Goal: Task Accomplishment & Management: Manage account settings

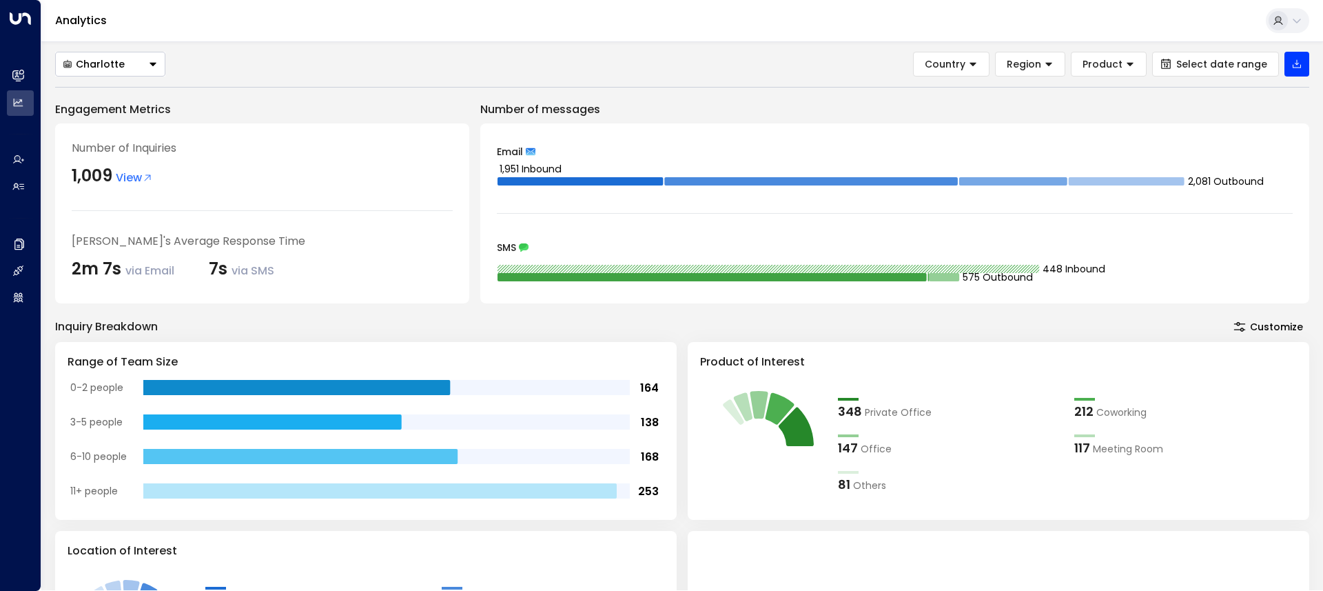
click at [105, 49] on div "Charlotte Country Region Product Select date range Engagement Metrics Number of…" at bounding box center [682, 315] width 1282 height 549
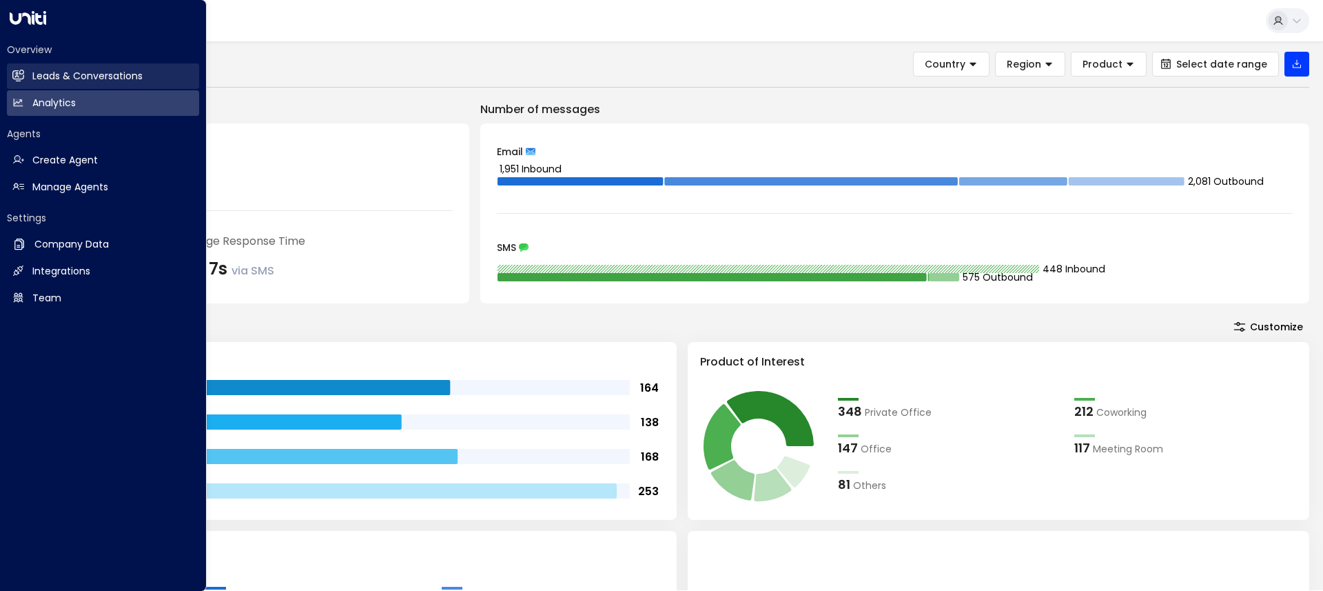
click at [19, 75] on icon at bounding box center [18, 75] width 11 height 8
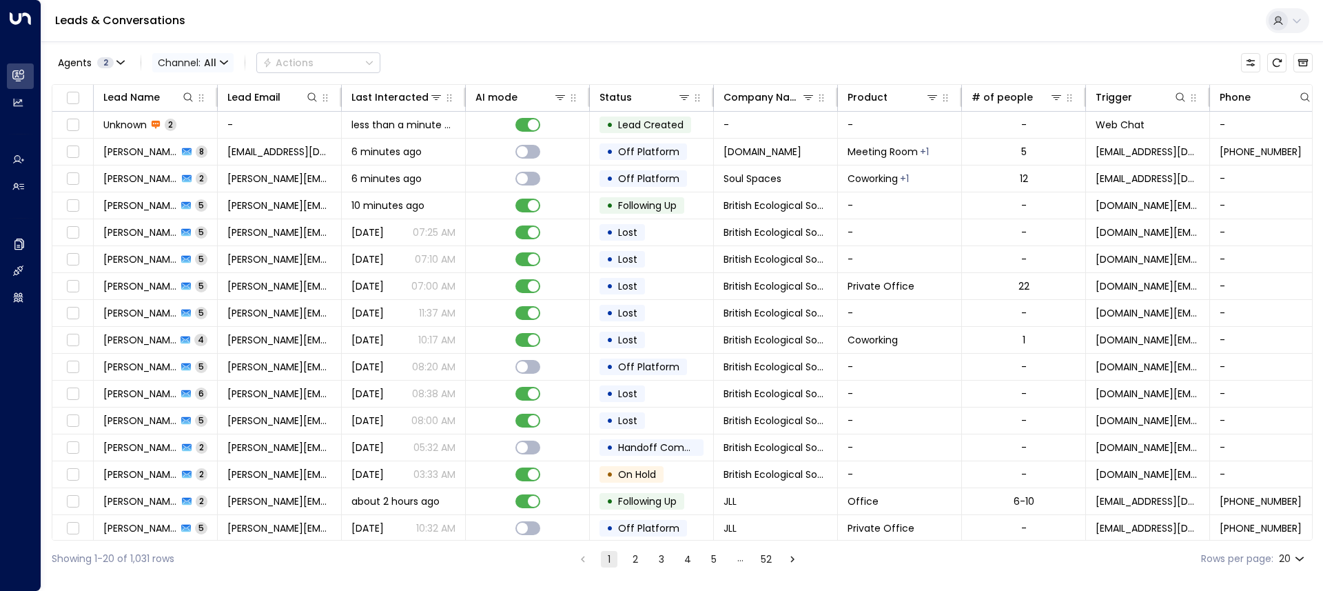
click at [210, 63] on span "All" at bounding box center [210, 62] width 12 height 11
click at [206, 196] on span "Web Chat" at bounding box center [193, 195] width 50 height 14
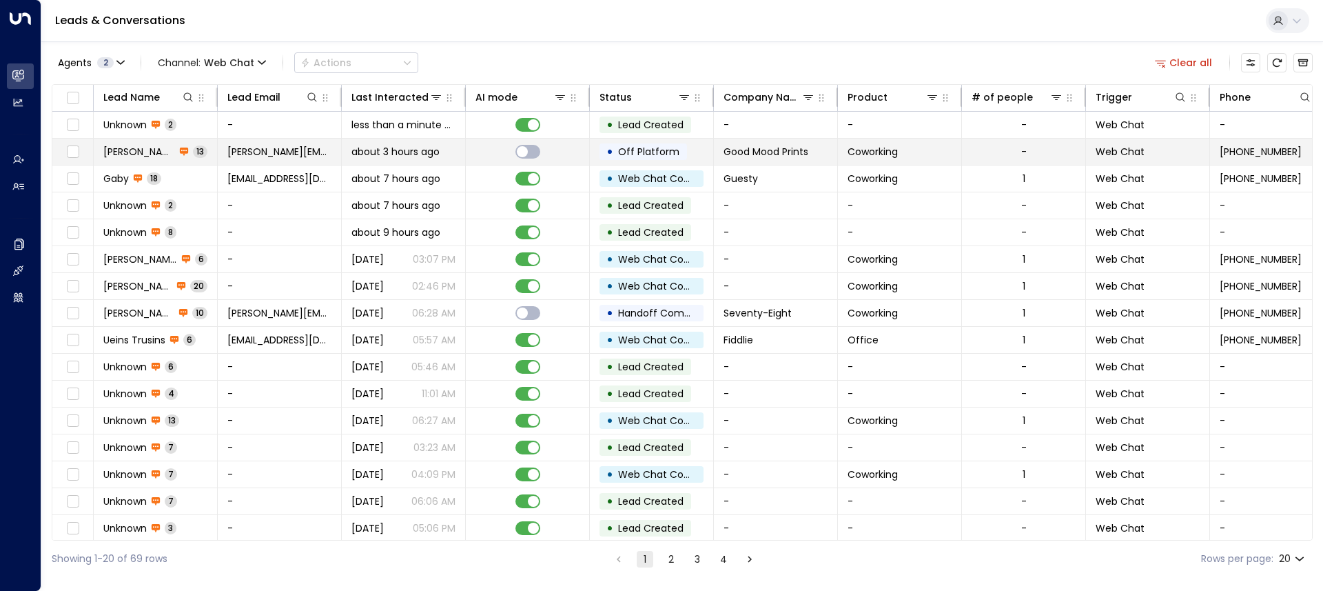
click at [395, 147] on span "about 3 hours ago" at bounding box center [395, 152] width 88 height 14
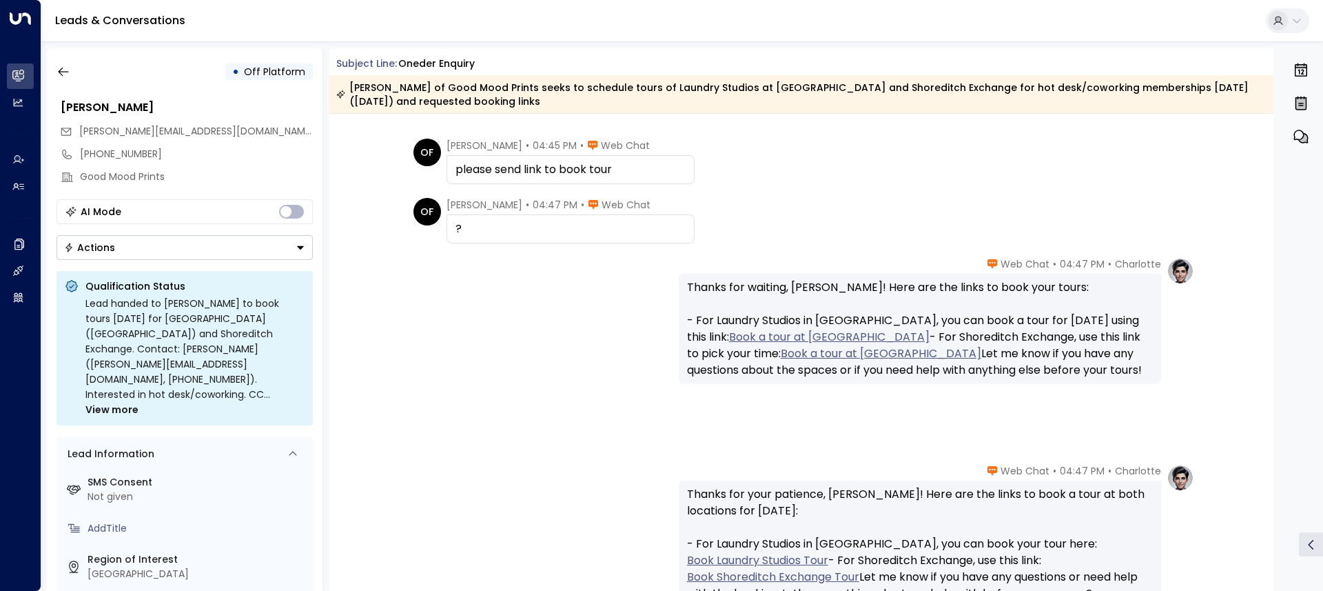
scroll to position [1056, 0]
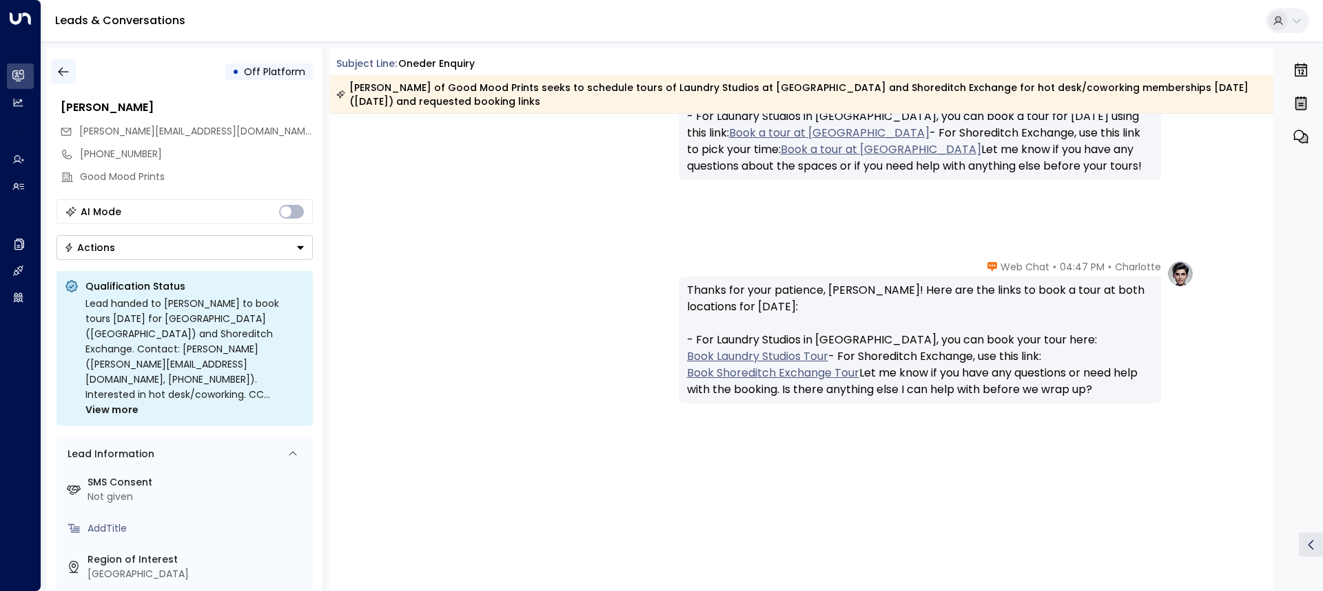
click at [65, 68] on icon "button" at bounding box center [64, 72] width 14 height 14
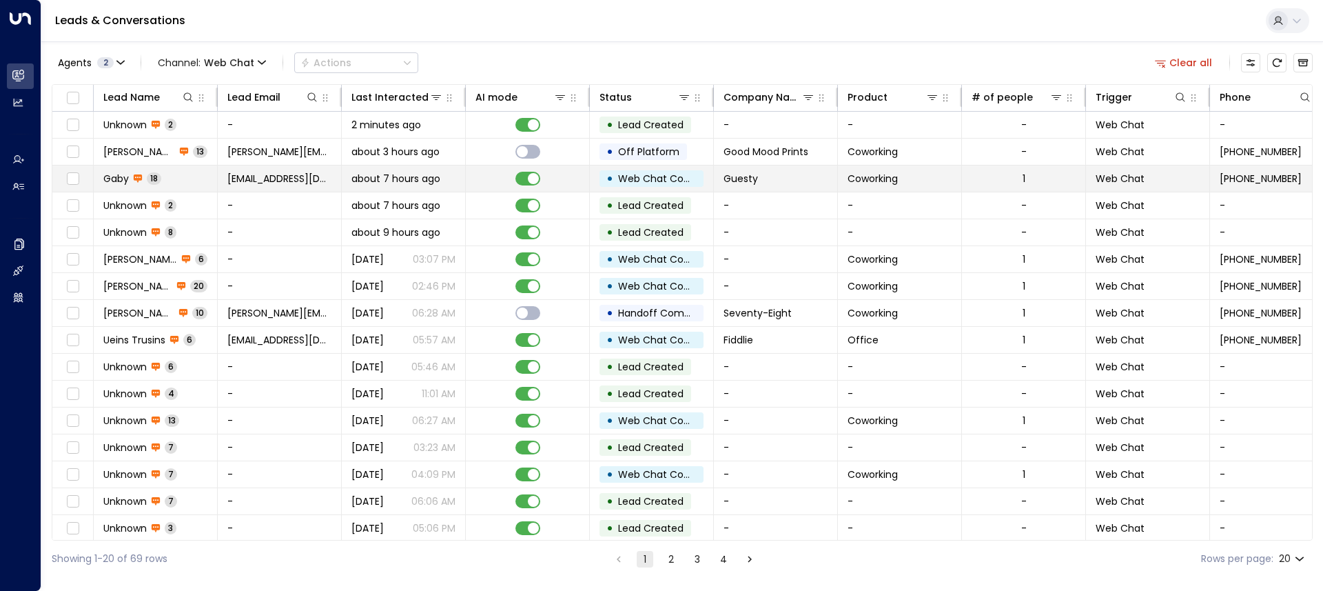
click at [250, 183] on span "[EMAIL_ADDRESS][DOMAIN_NAME]" at bounding box center [279, 179] width 104 height 14
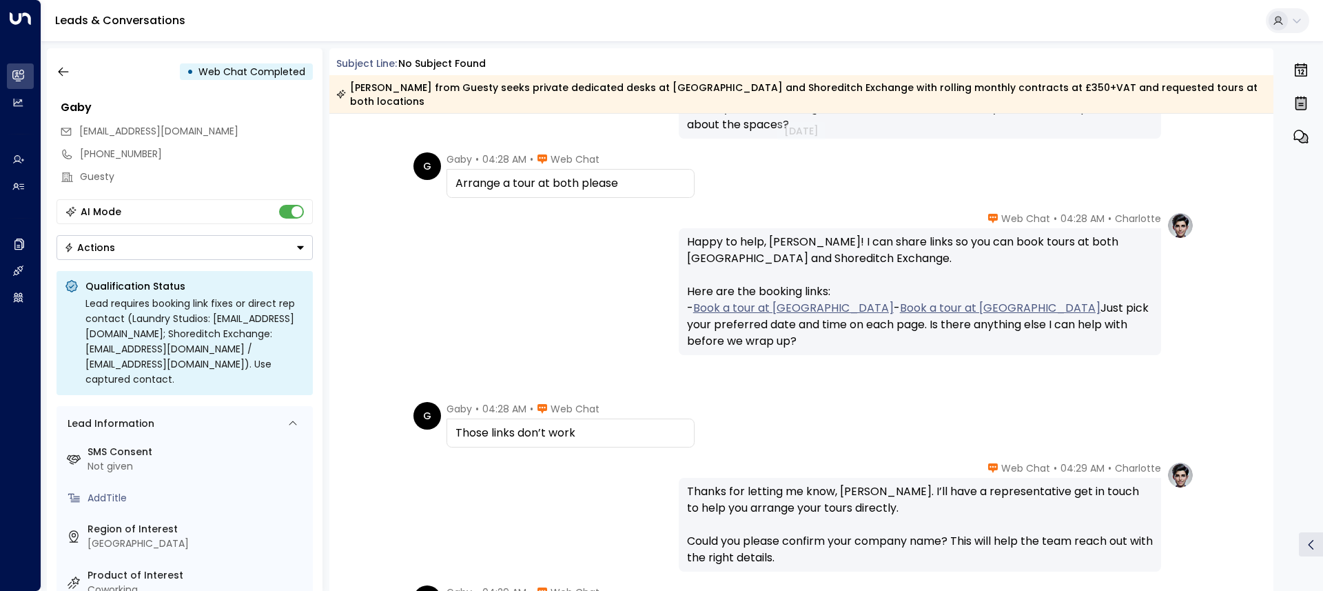
scroll to position [1786, 0]
click at [723, 300] on link "Book a tour at Laundry Studios" at bounding box center [793, 308] width 201 height 17
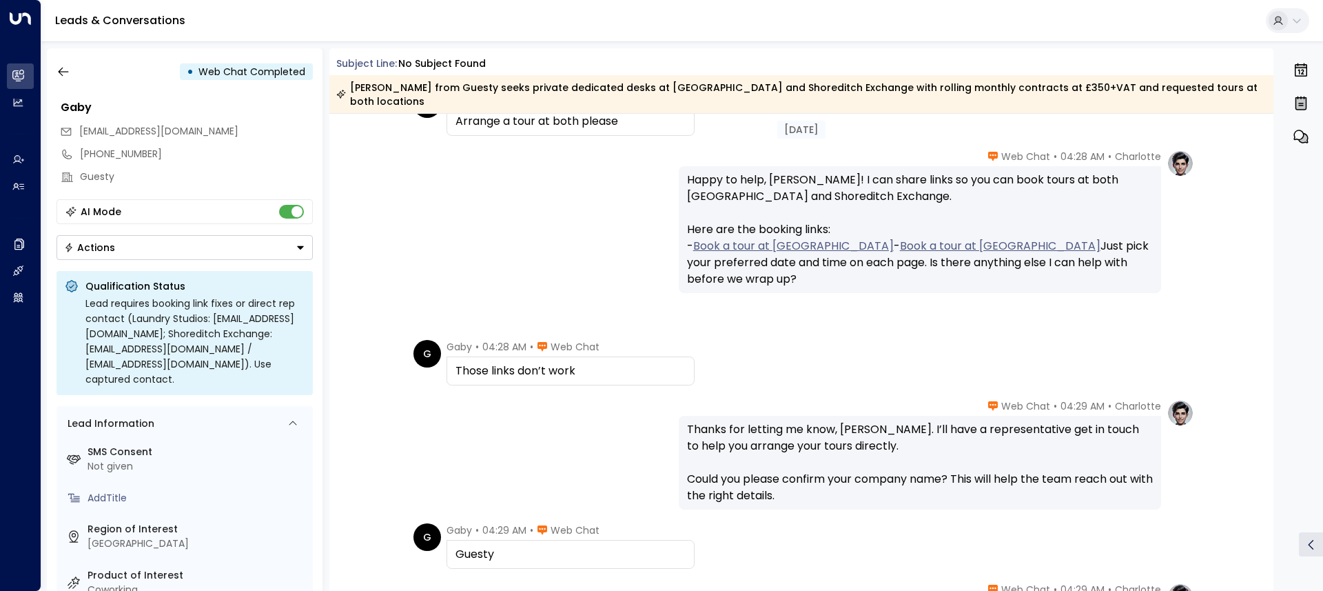
scroll to position [1801, 0]
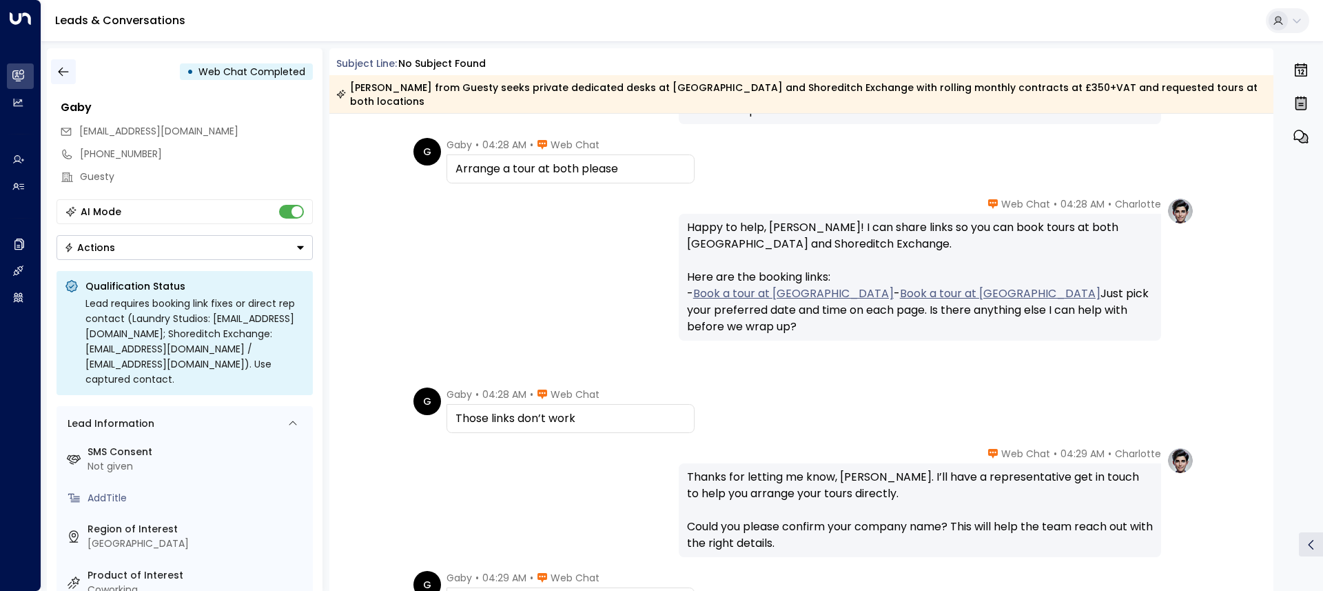
click at [65, 70] on icon "button" at bounding box center [64, 72] width 14 height 14
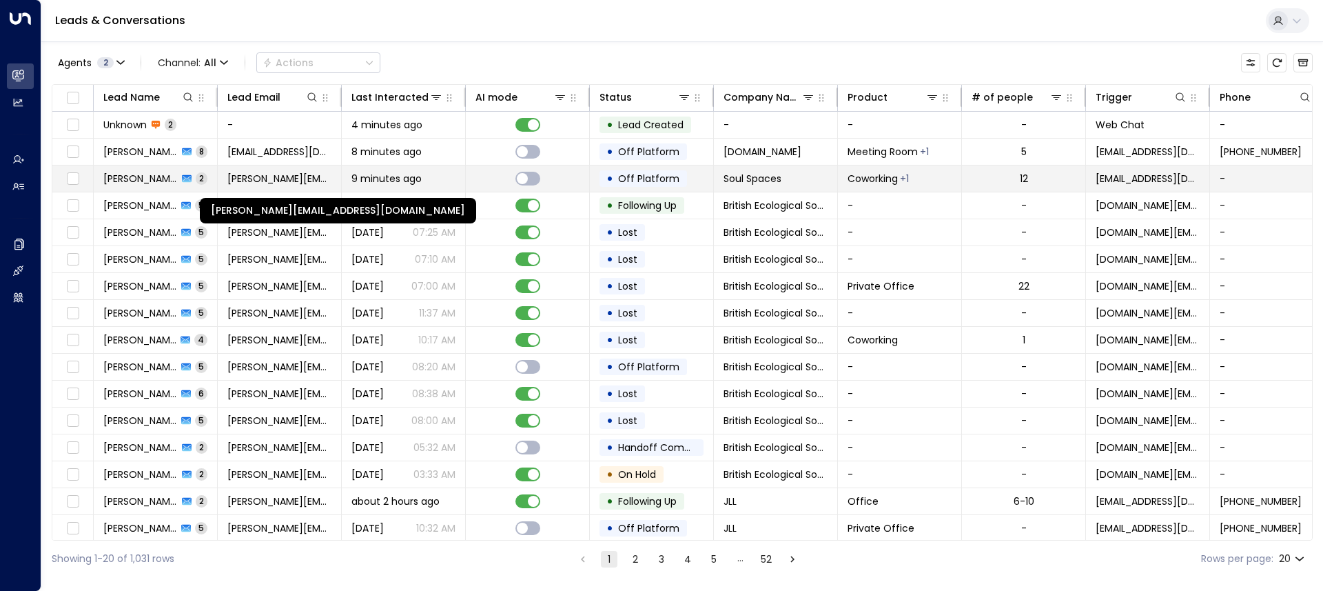
click at [295, 178] on span "[PERSON_NAME][EMAIL_ADDRESS][DOMAIN_NAME]" at bounding box center [279, 179] width 104 height 14
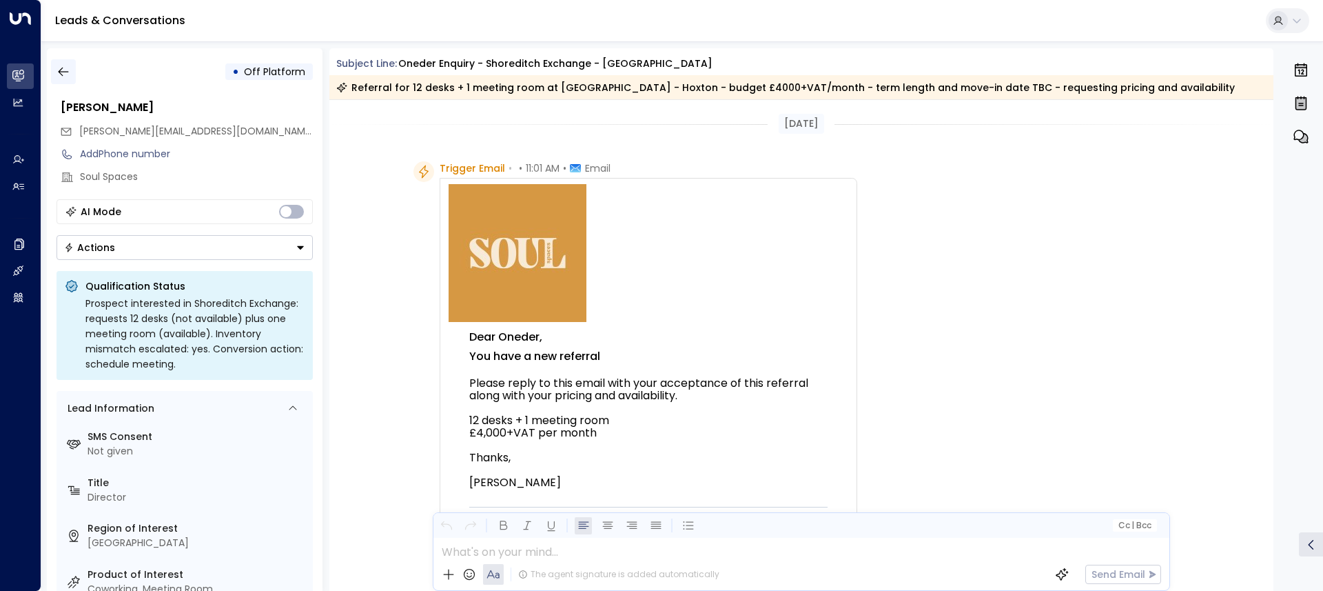
click at [60, 79] on button "button" at bounding box center [63, 71] width 25 height 25
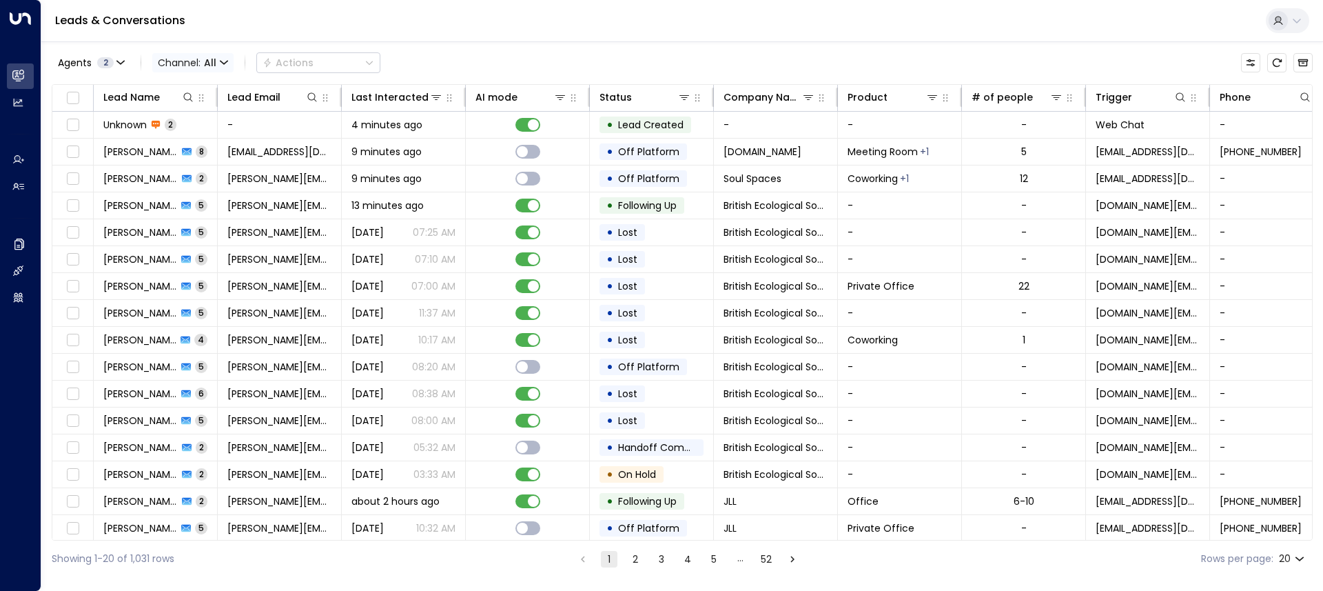
click at [214, 61] on span "All" at bounding box center [210, 62] width 12 height 11
click at [205, 189] on span "Web Chat" at bounding box center [193, 195] width 50 height 14
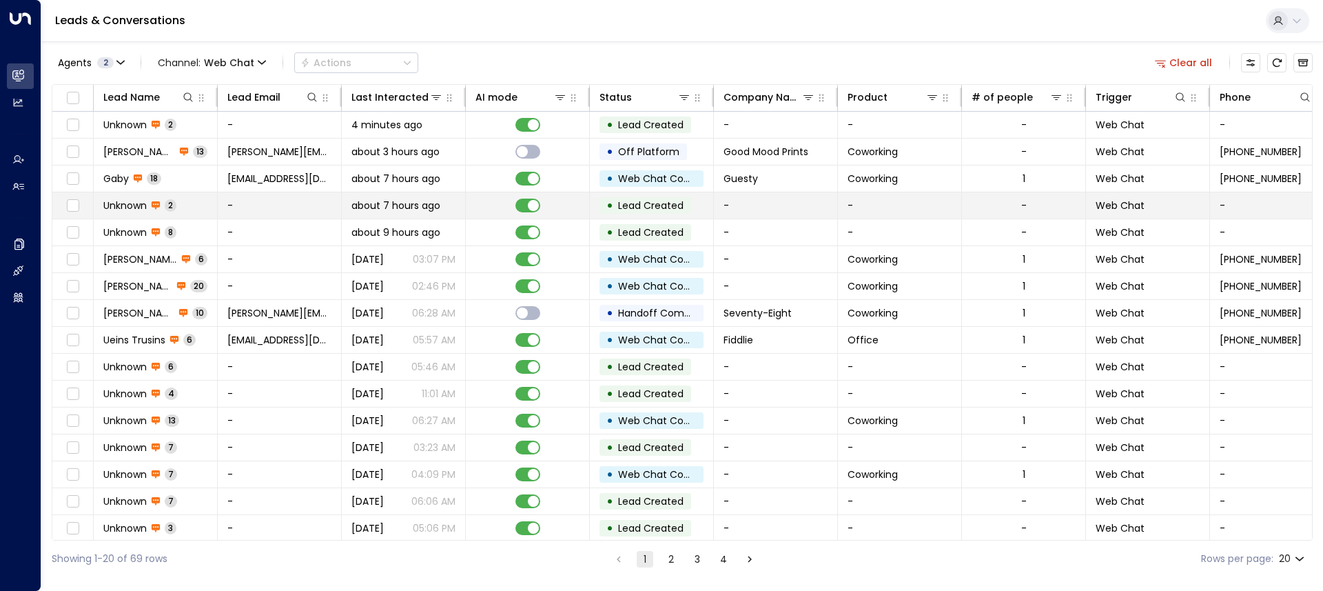
click at [260, 205] on td "-" at bounding box center [280, 205] width 124 height 26
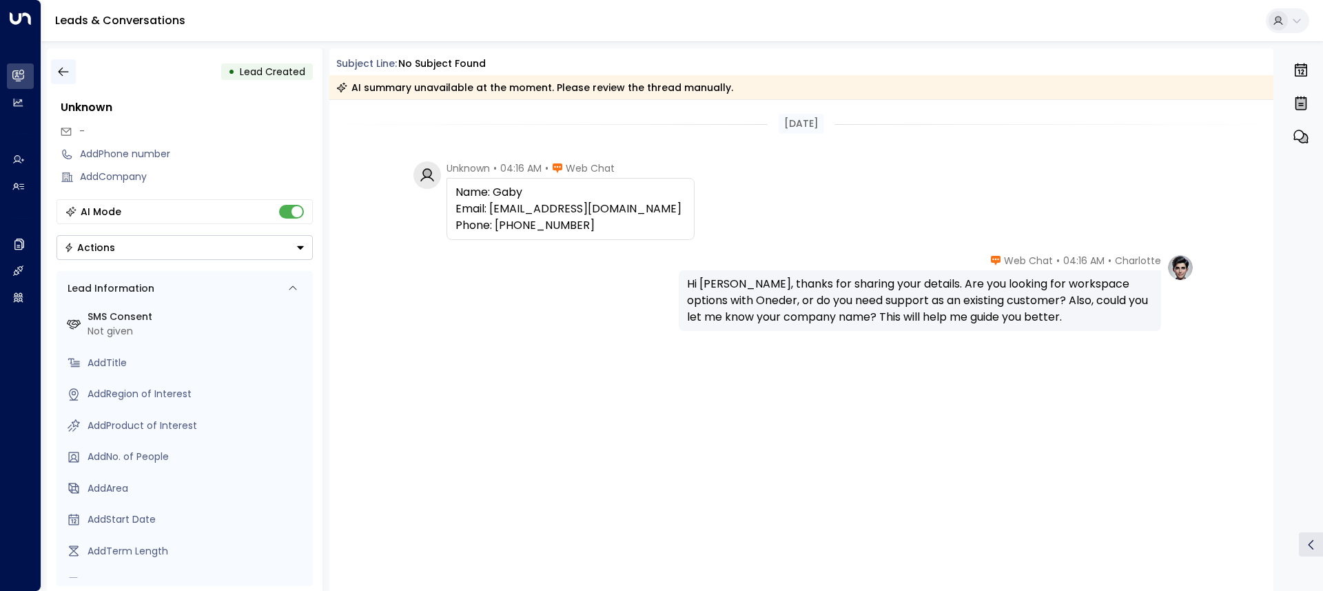
click at [64, 70] on icon "button" at bounding box center [64, 72] width 14 height 14
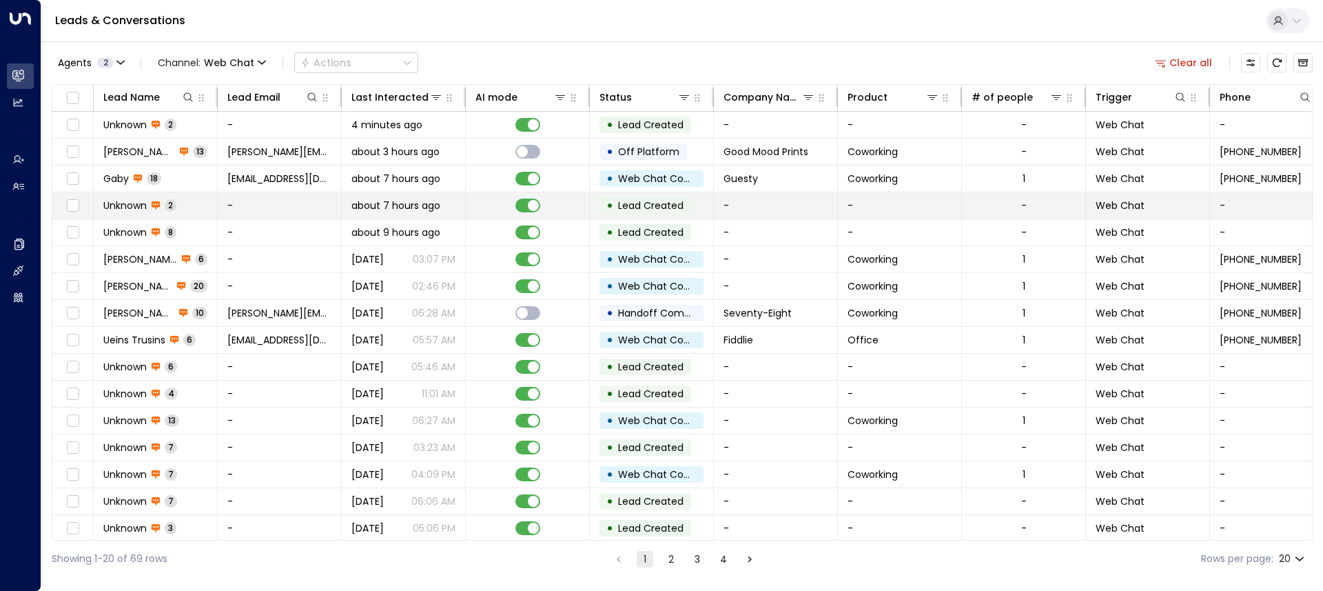
click at [261, 207] on td "-" at bounding box center [280, 205] width 124 height 26
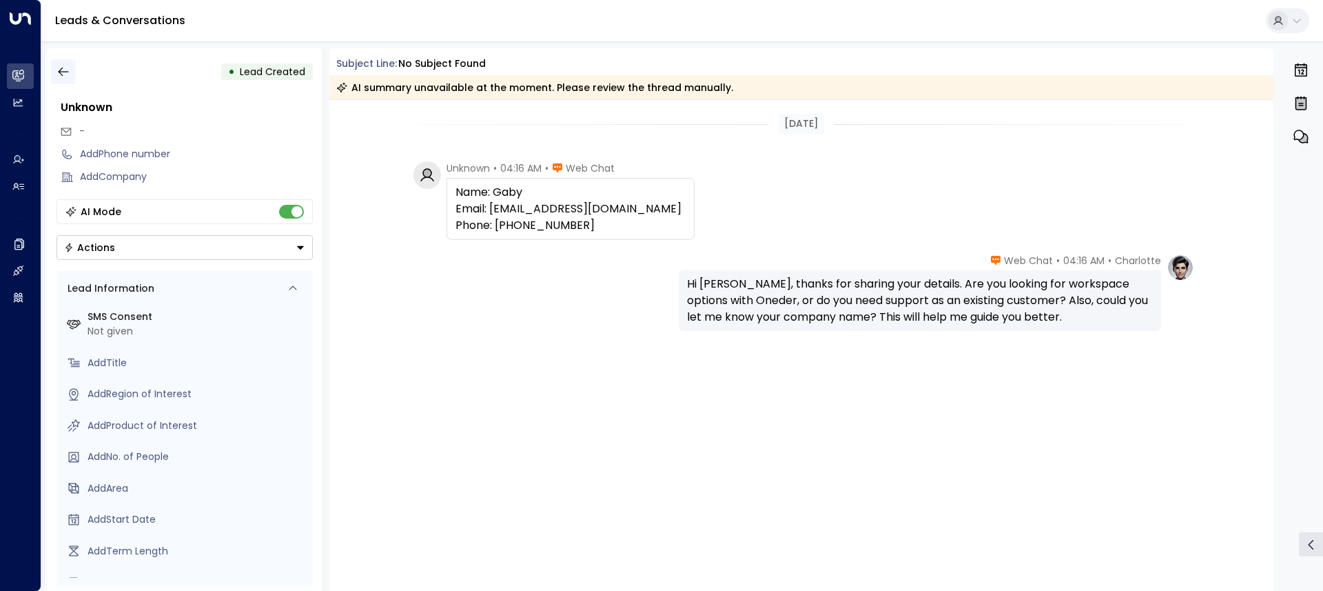
click at [60, 78] on icon "button" at bounding box center [64, 72] width 14 height 14
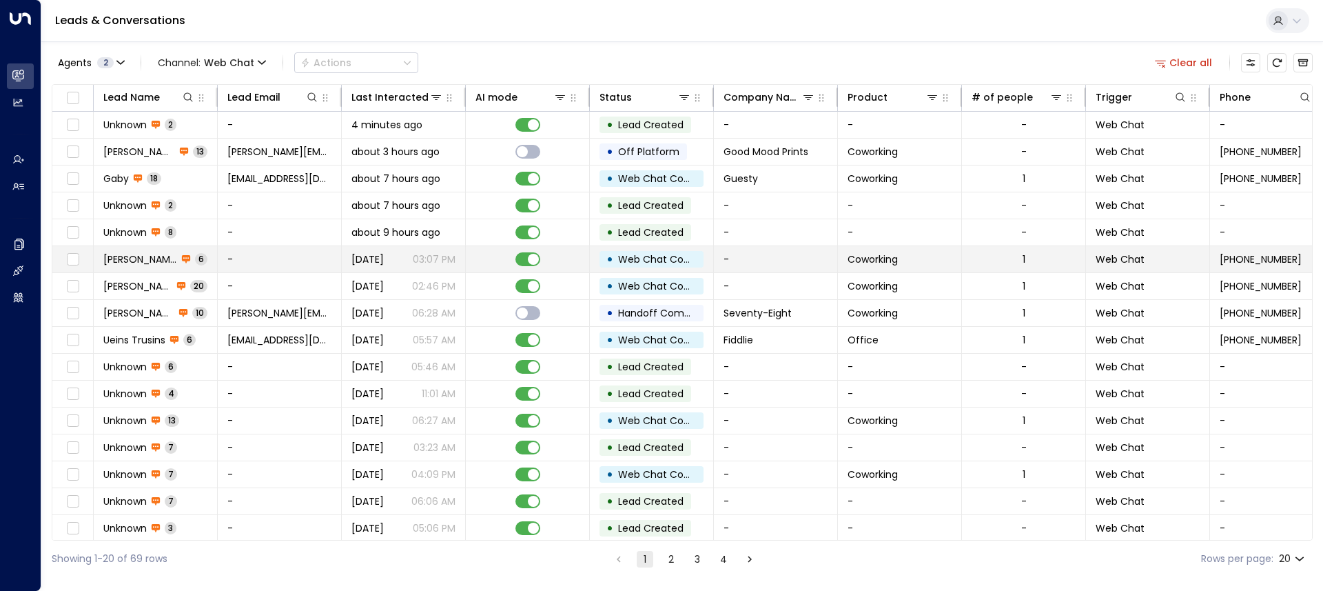
click at [274, 267] on td "-" at bounding box center [280, 259] width 124 height 26
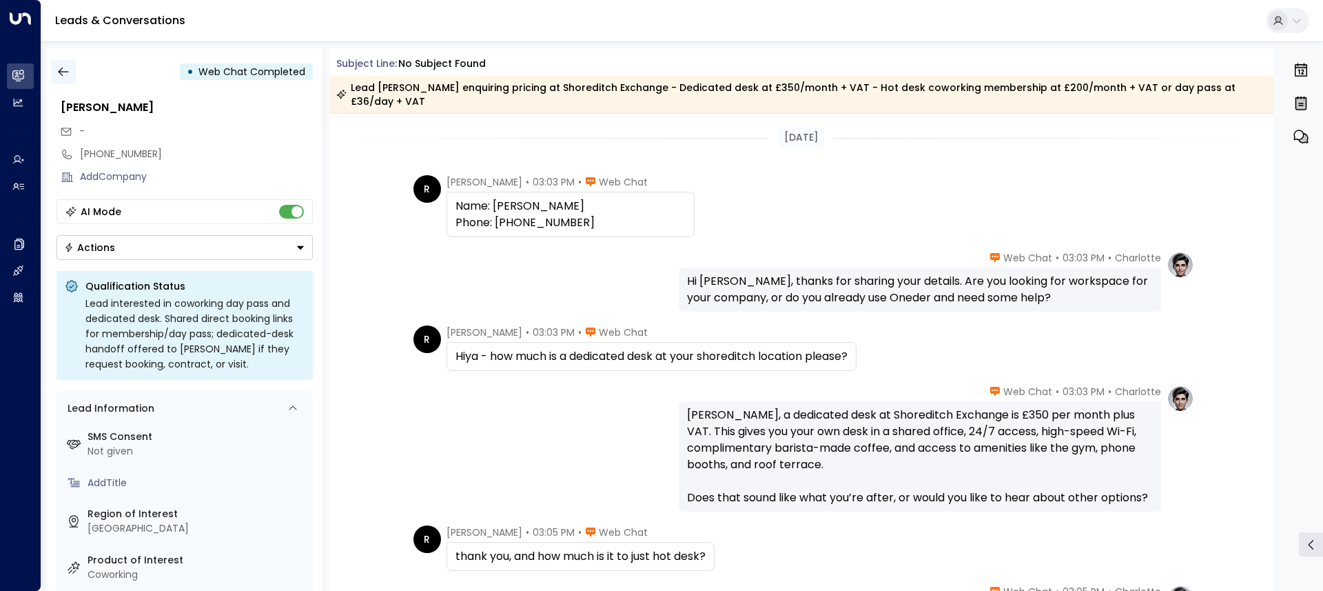
click at [63, 71] on icon "button" at bounding box center [63, 72] width 10 height 9
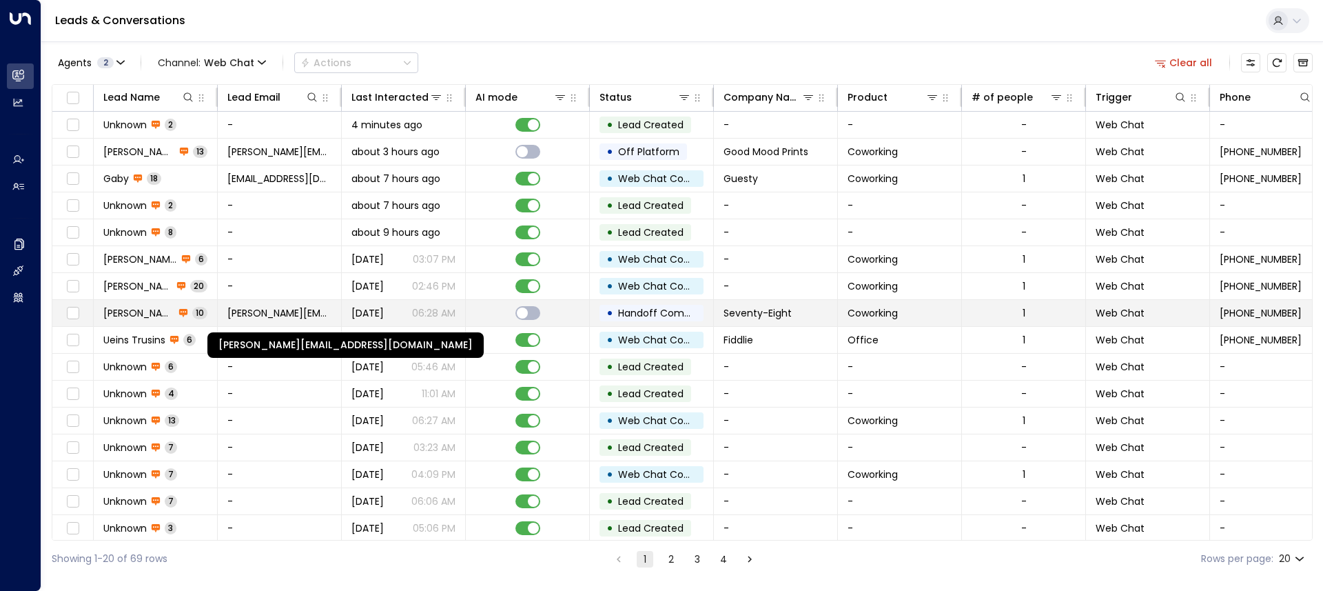
click at [274, 316] on span "[PERSON_NAME][EMAIL_ADDRESS][DOMAIN_NAME]" at bounding box center [279, 313] width 104 height 14
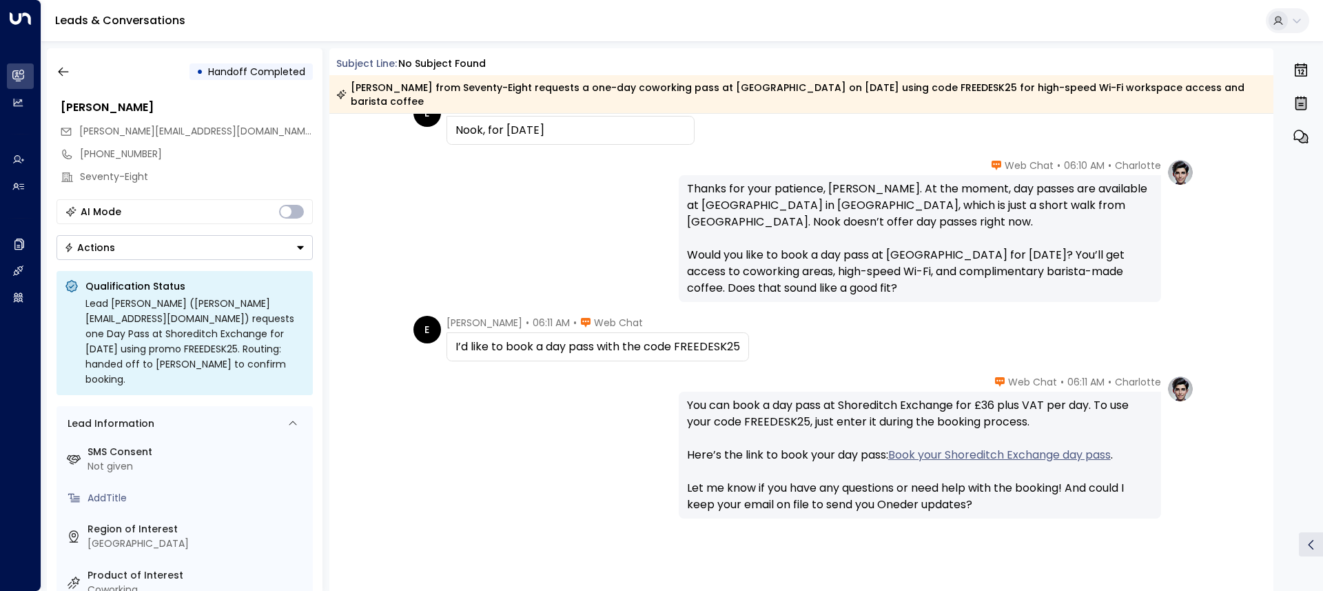
scroll to position [578, 0]
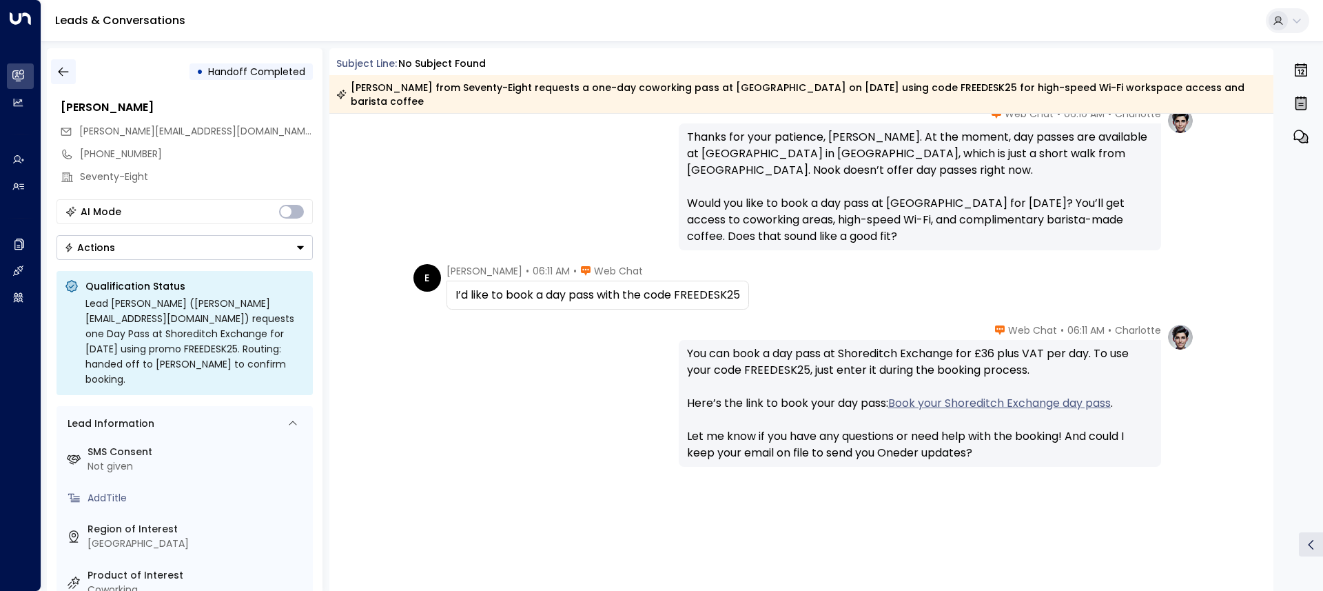
click at [75, 65] on button "button" at bounding box center [63, 71] width 25 height 25
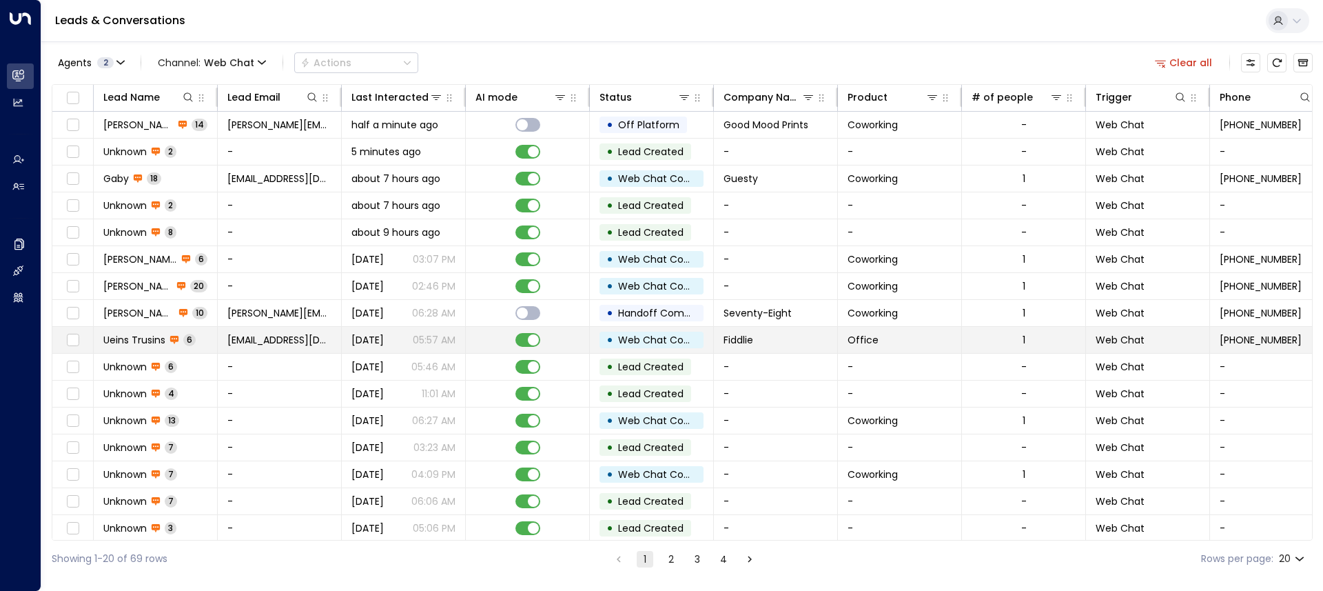
click at [137, 344] on span "Ueins Trusins" at bounding box center [134, 340] width 62 height 14
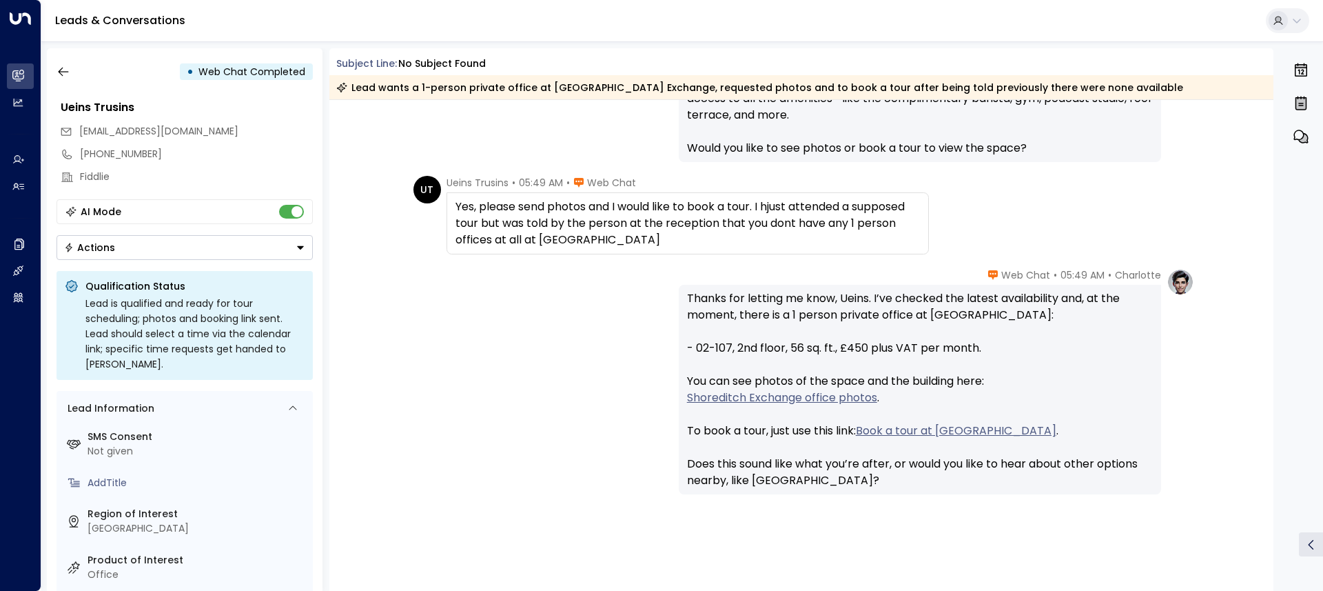
scroll to position [427, 0]
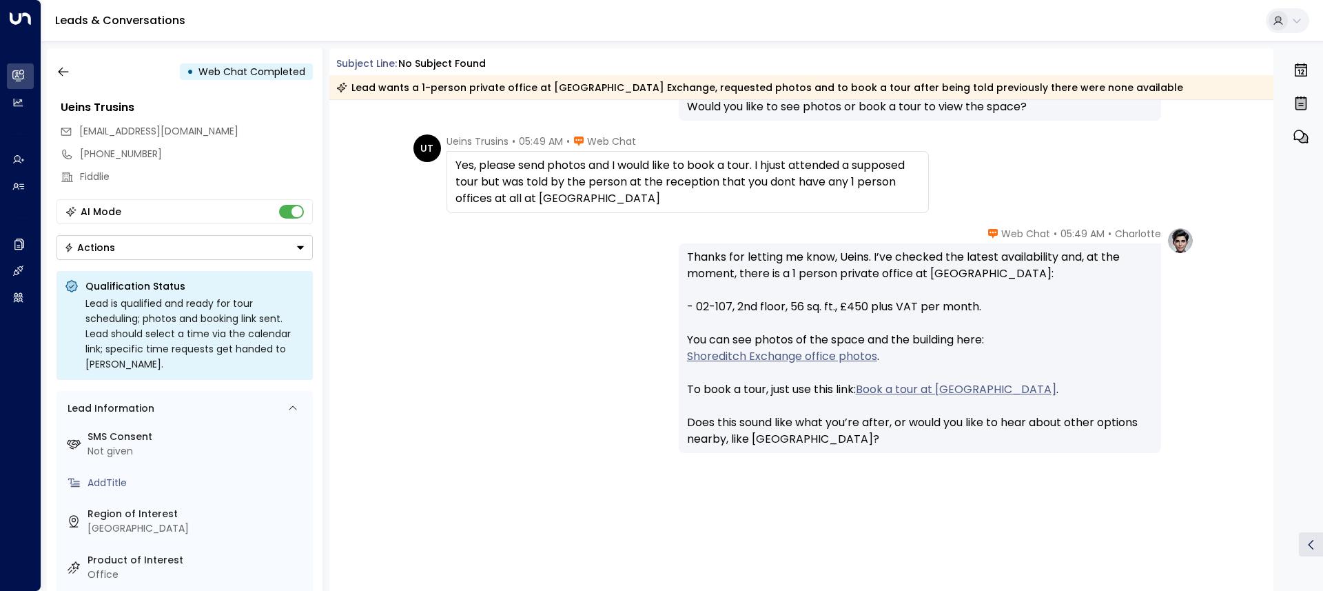
click at [750, 350] on link "Shoreditch Exchange office photos" at bounding box center [782, 356] width 190 height 17
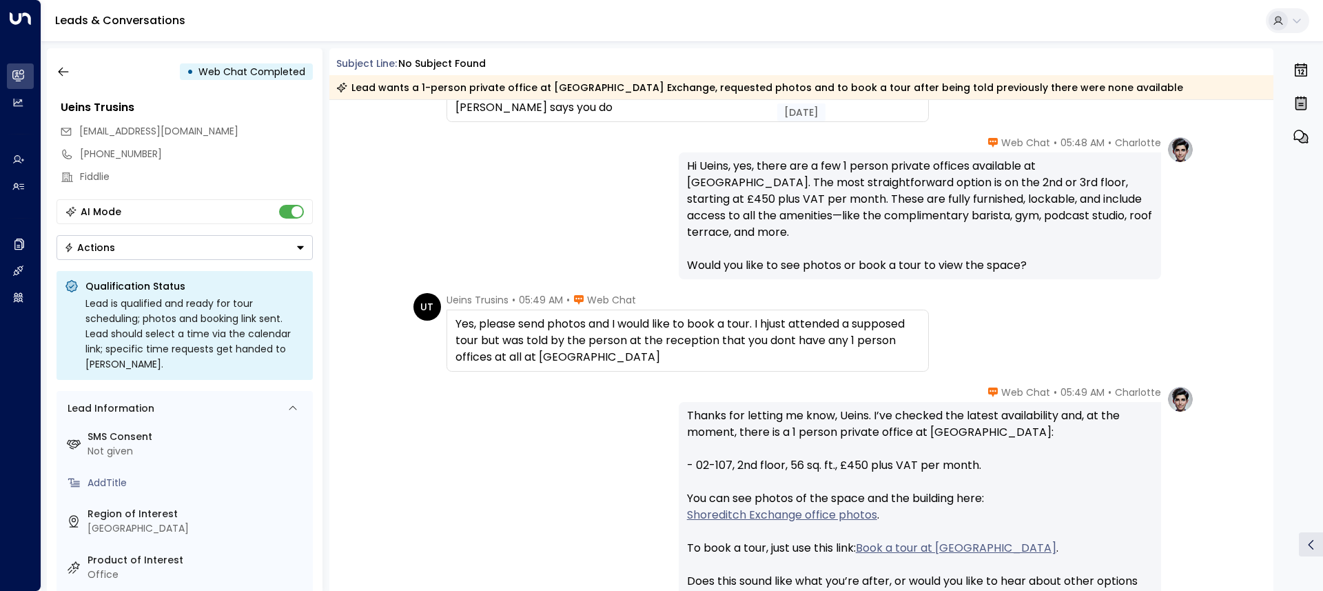
scroll to position [269, 0]
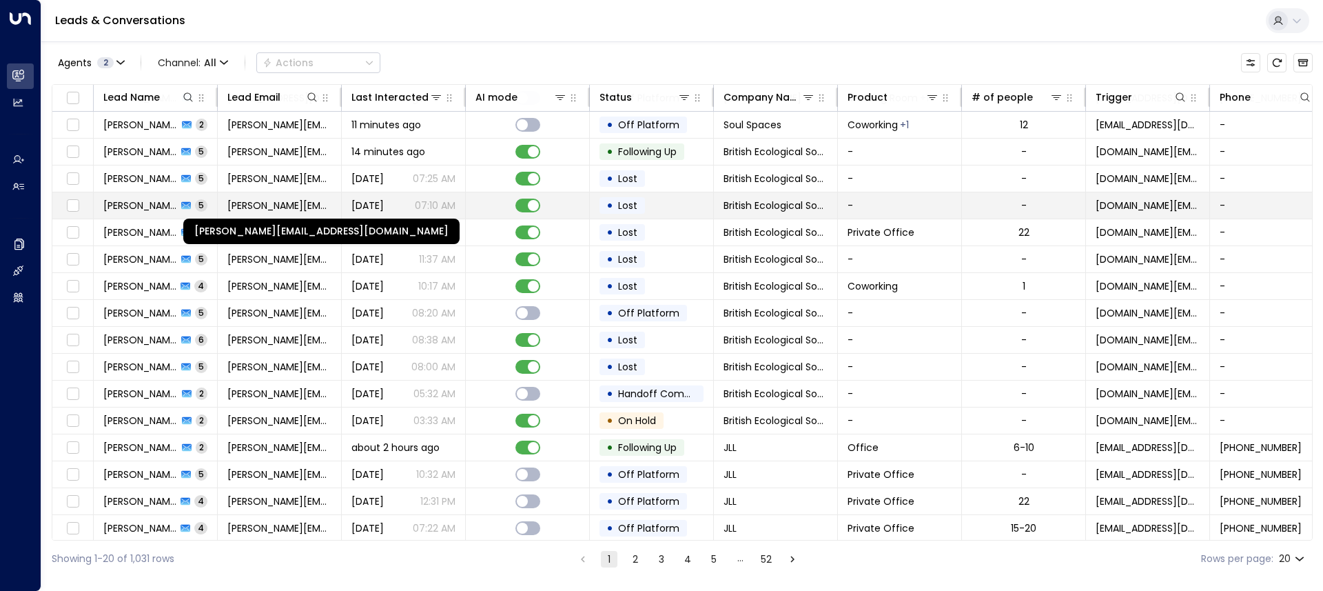
scroll to position [114, 0]
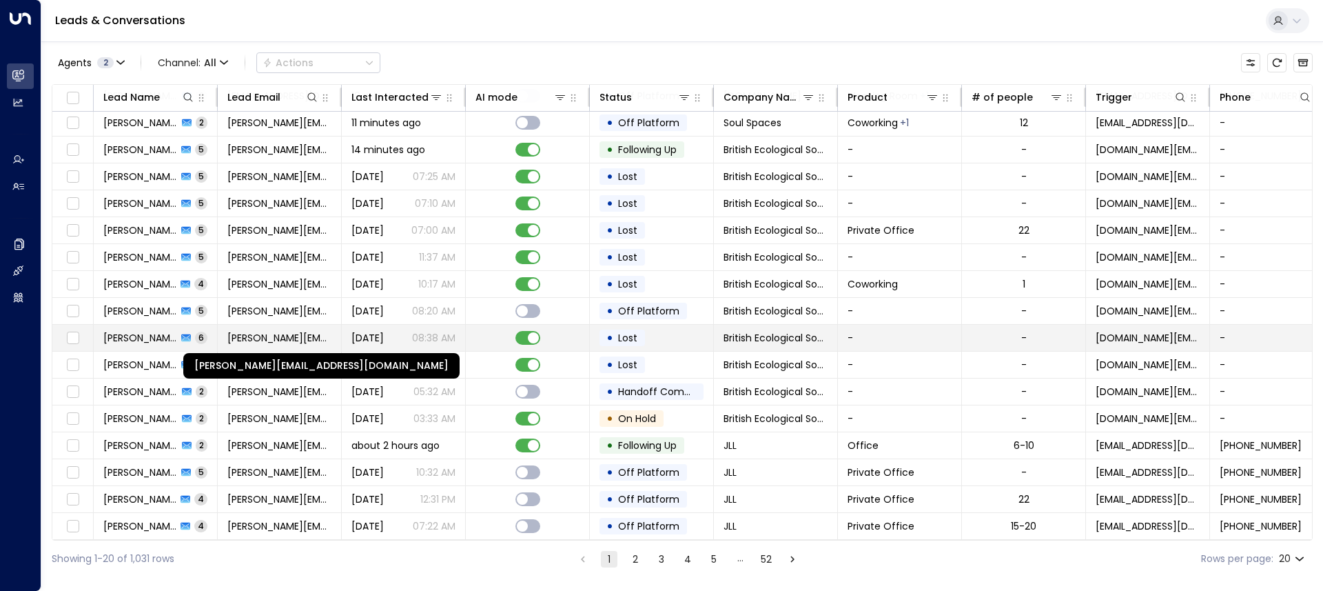
click at [285, 340] on span "[PERSON_NAME][EMAIL_ADDRESS][DOMAIN_NAME]" at bounding box center [279, 338] width 104 height 14
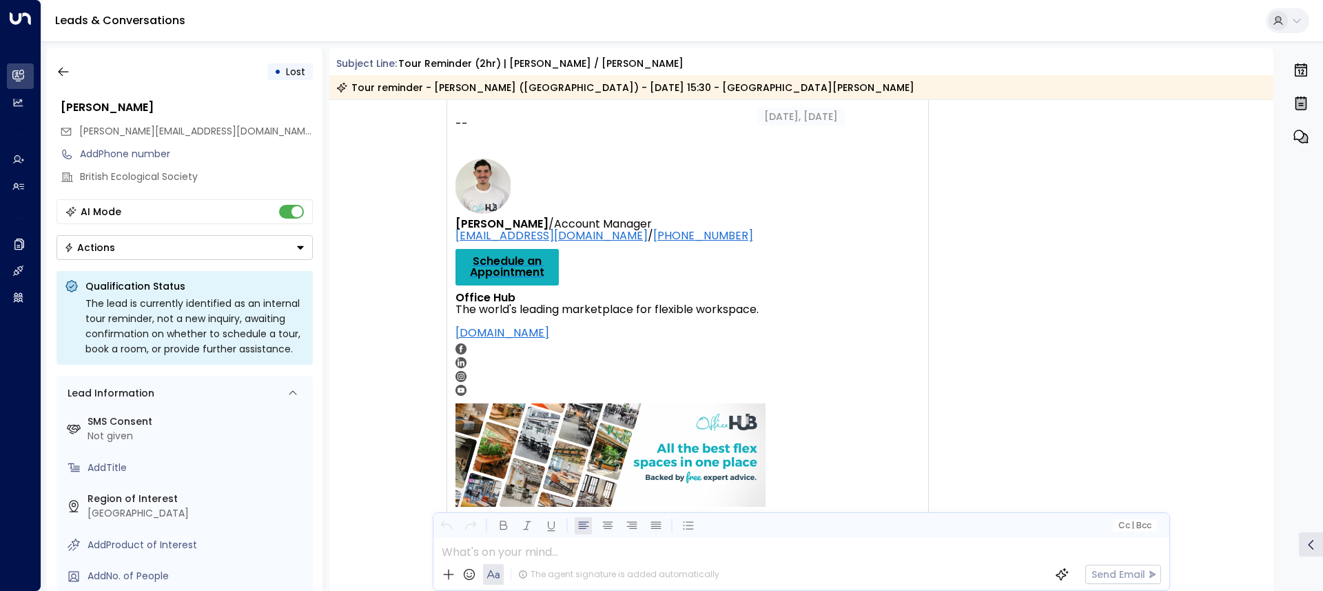
scroll to position [3548, 0]
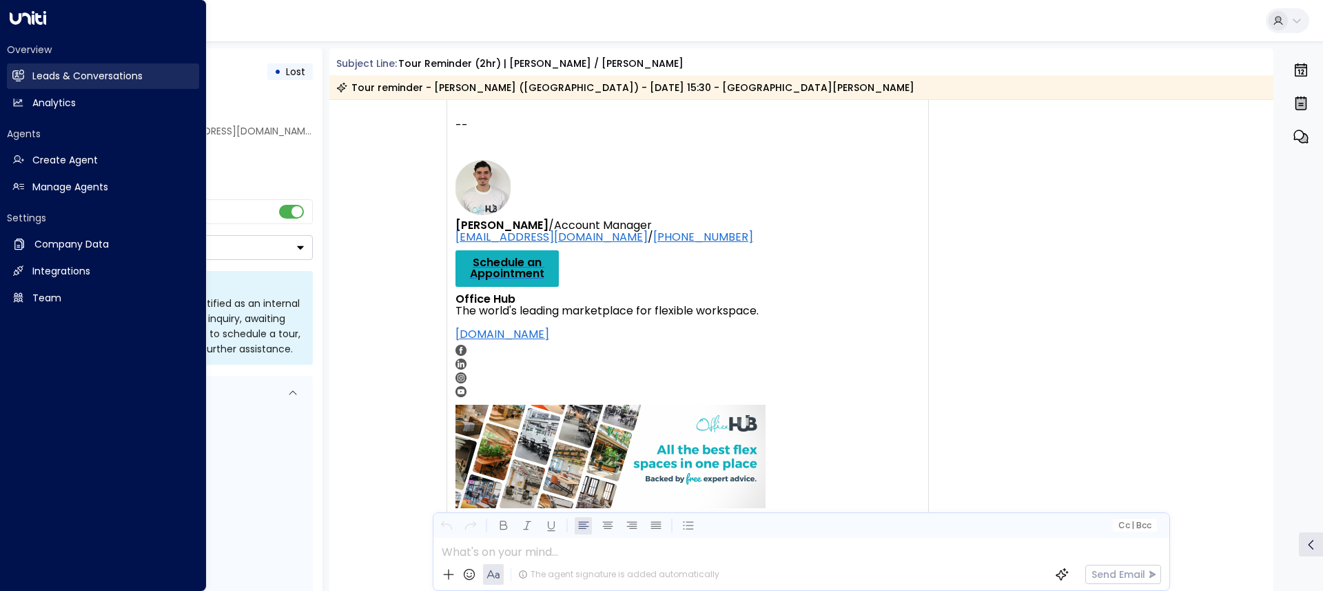
click at [58, 76] on h2 "Leads & Conversations" at bounding box center [87, 76] width 110 height 14
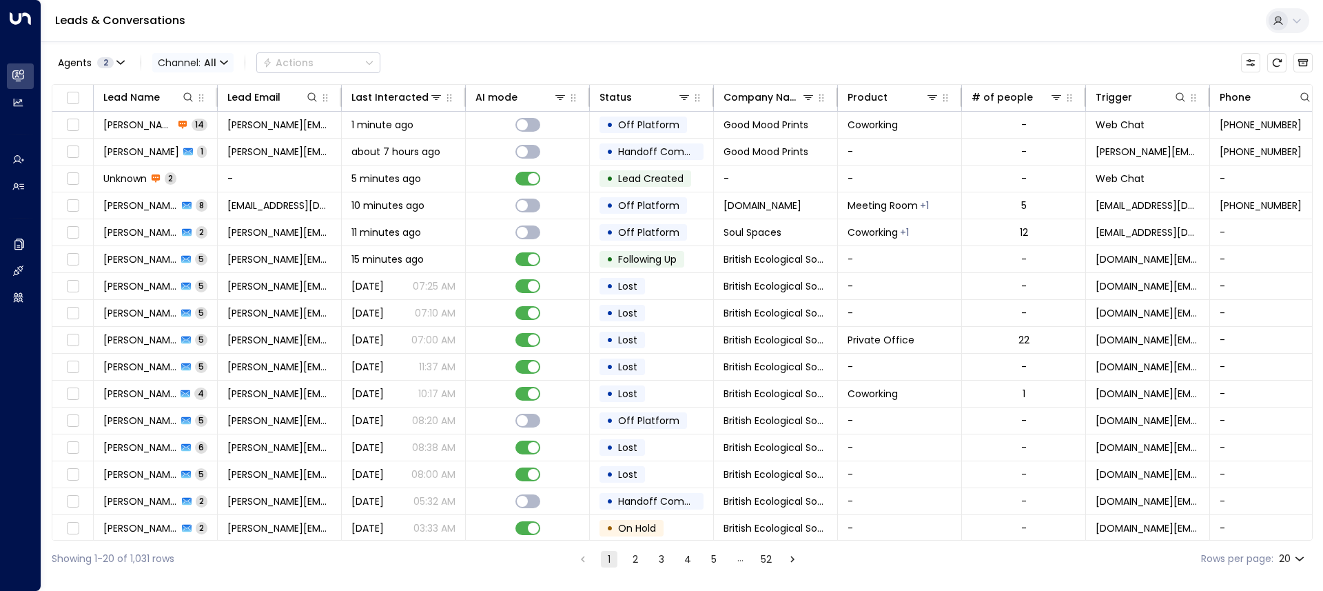
click at [188, 59] on span "Channel: All" at bounding box center [192, 62] width 81 height 19
click at [198, 198] on span "Web Chat" at bounding box center [193, 195] width 50 height 14
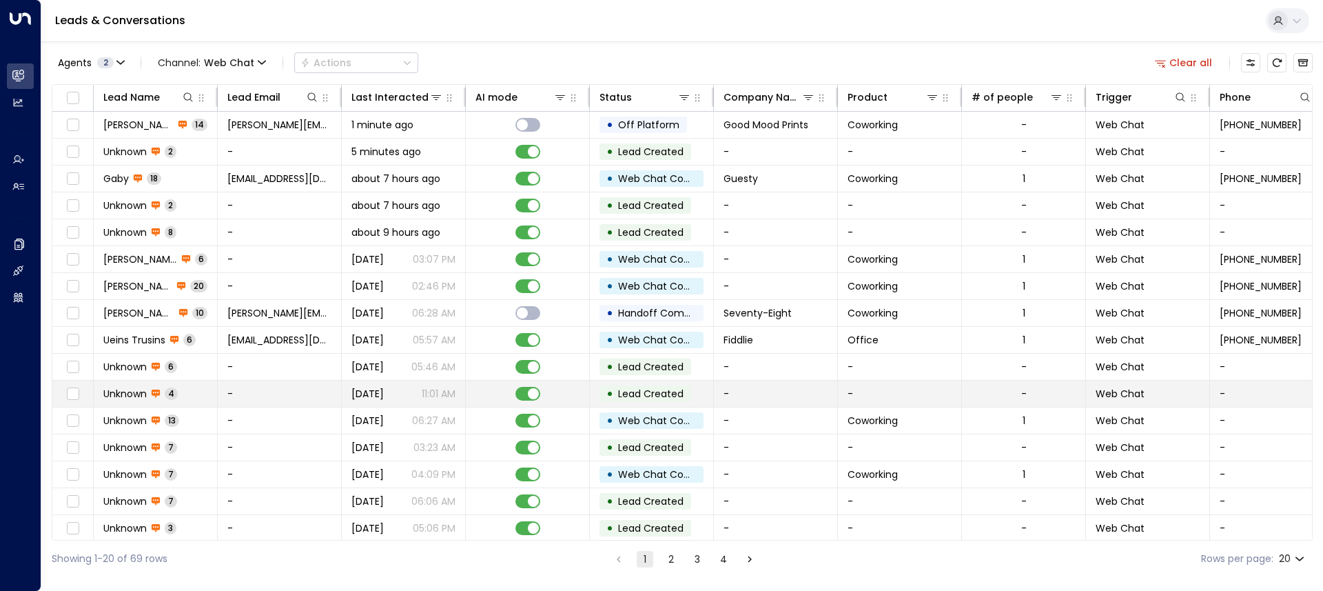
scroll to position [114, 0]
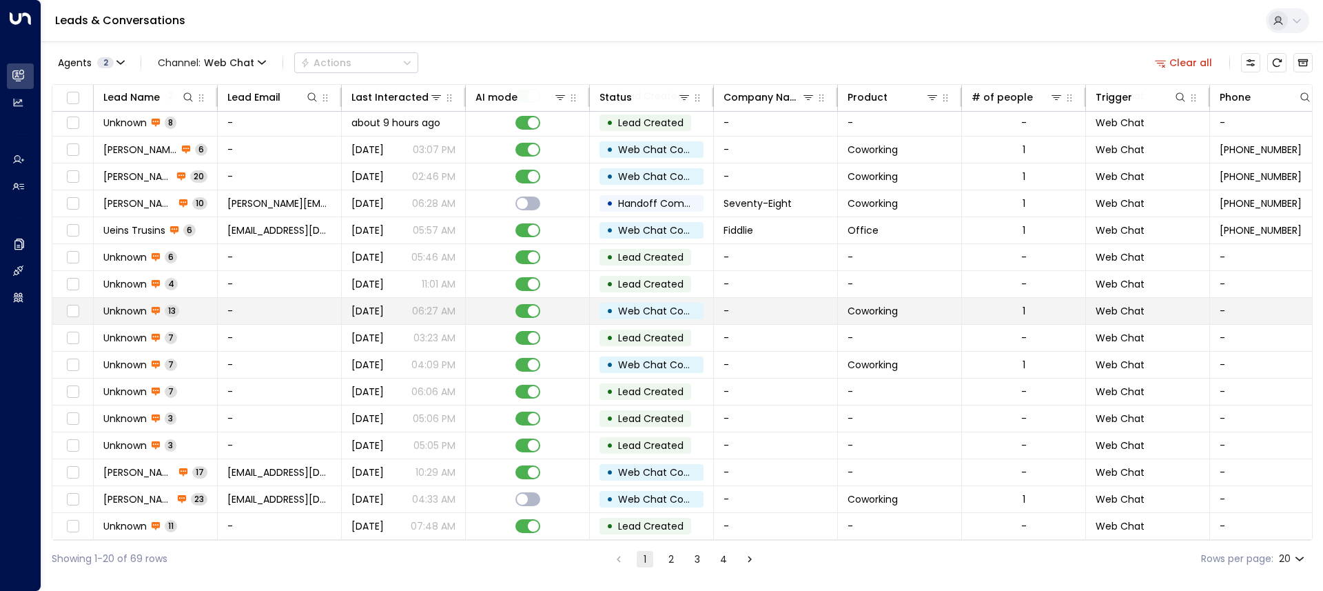
click at [291, 306] on td "-" at bounding box center [280, 311] width 124 height 26
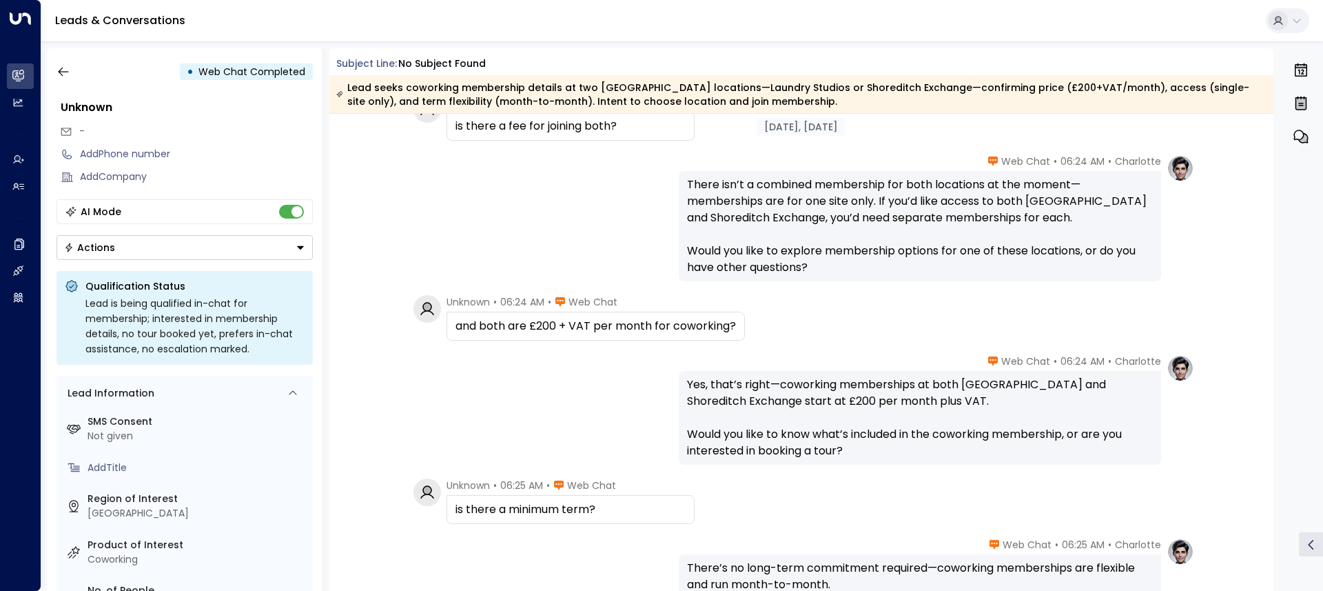
scroll to position [982, 0]
